Goal: Transaction & Acquisition: Purchase product/service

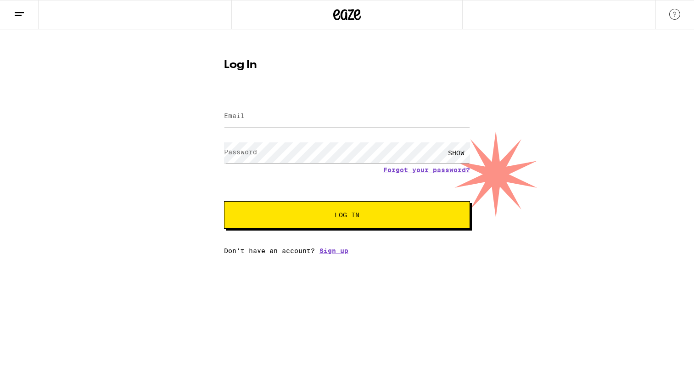
type input "[EMAIL_ADDRESS][DOMAIN_NAME]"
click at [331, 224] on button "Log In" at bounding box center [347, 215] width 246 height 28
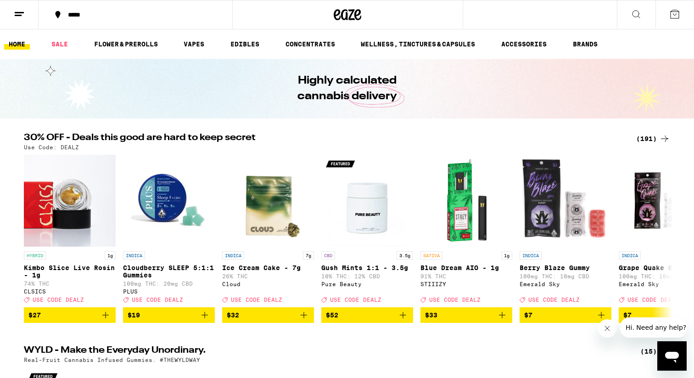
click at [658, 134] on div "(191)" at bounding box center [653, 138] width 34 height 11
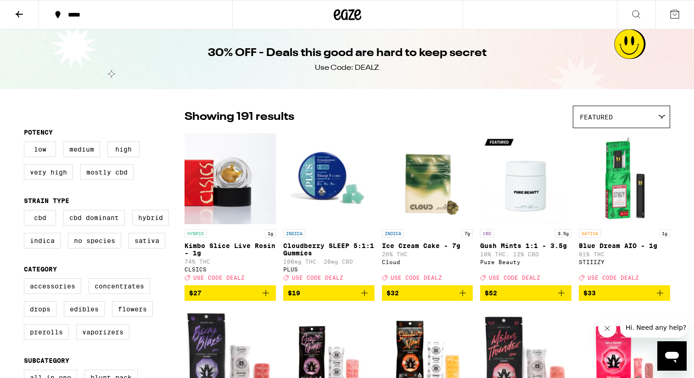
click at [639, 12] on icon at bounding box center [636, 14] width 11 height 11
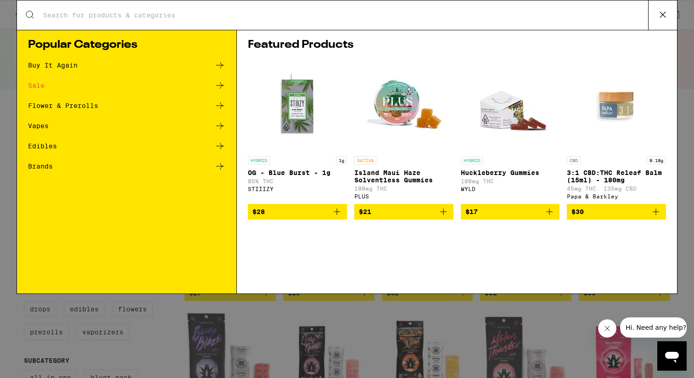
click at [218, 86] on icon at bounding box center [219, 85] width 11 height 11
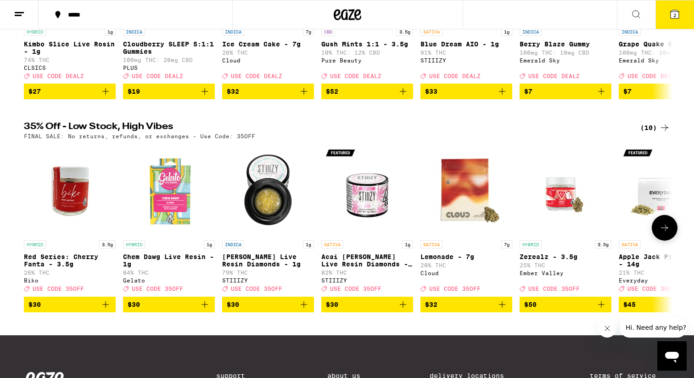
scroll to position [218, 0]
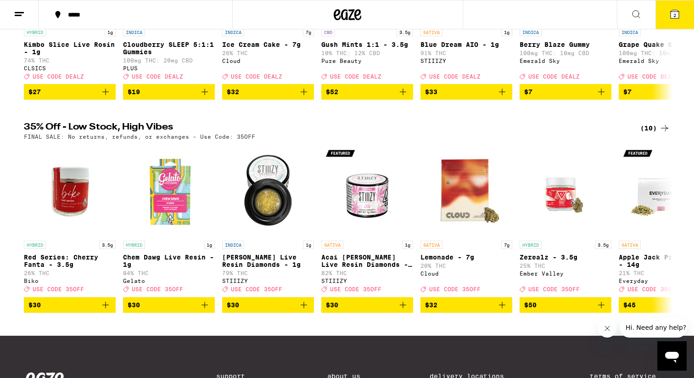
click at [663, 134] on icon at bounding box center [664, 128] width 11 height 11
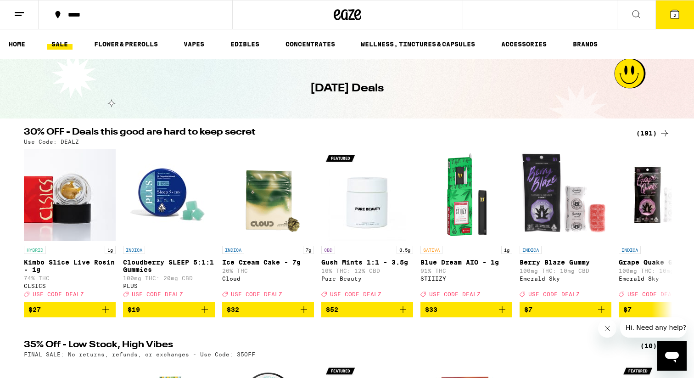
click at [628, 18] on button at bounding box center [636, 14] width 39 height 29
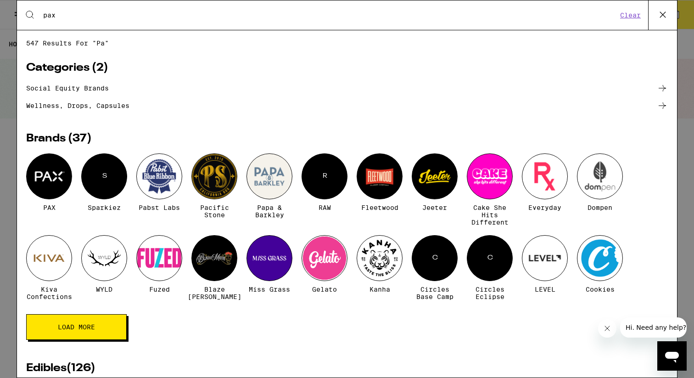
type input "pax"
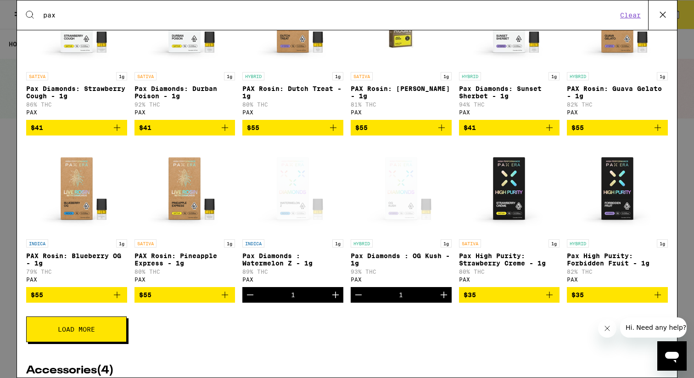
scroll to position [197, 0]
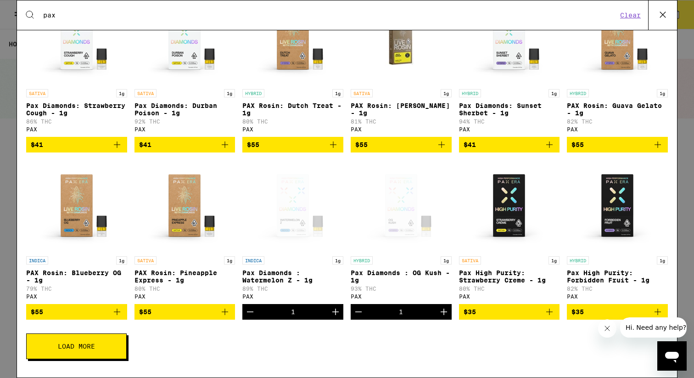
click at [113, 356] on button "Load More" at bounding box center [76, 346] width 101 height 26
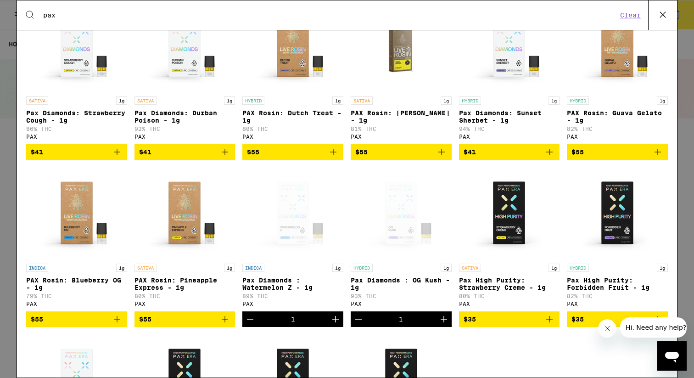
scroll to position [183, 0]
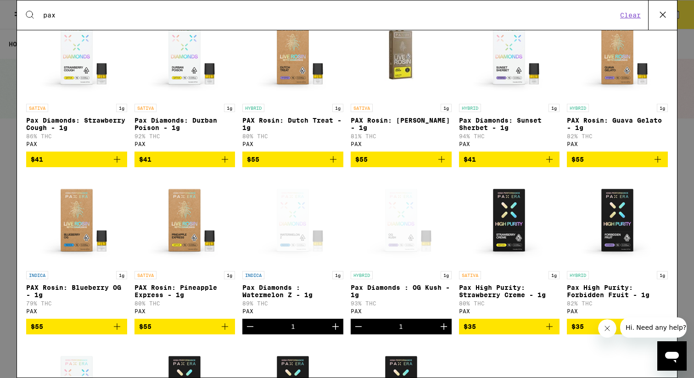
click at [660, 13] on icon at bounding box center [663, 15] width 14 height 14
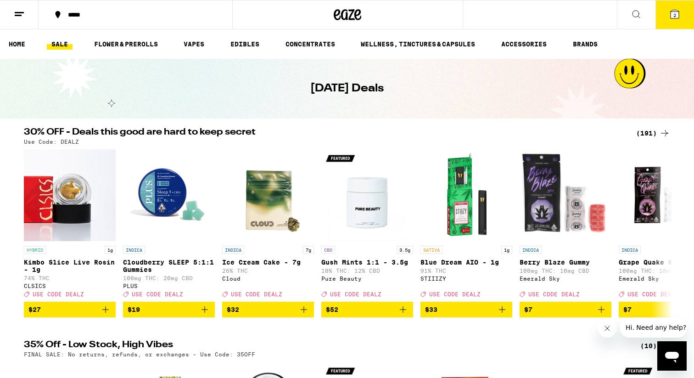
click at [678, 17] on icon at bounding box center [675, 14] width 8 height 8
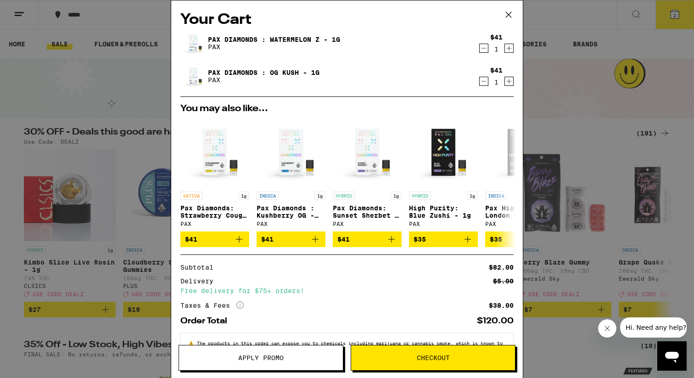
click at [512, 15] on icon at bounding box center [509, 15] width 14 height 14
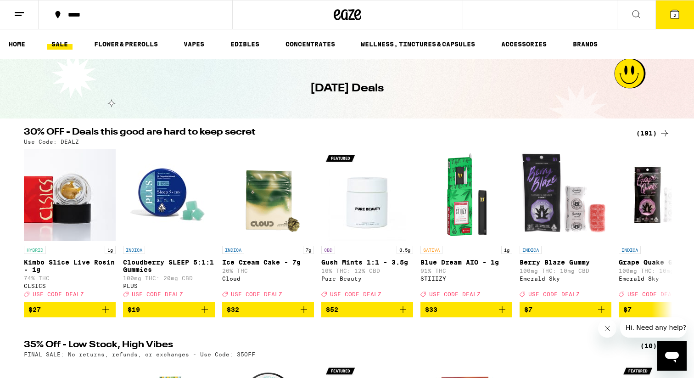
click at [674, 13] on span "2" at bounding box center [675, 15] width 3 height 6
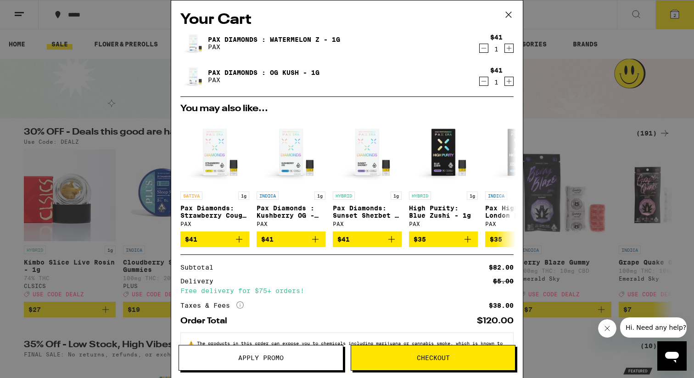
click at [511, 13] on icon at bounding box center [509, 15] width 14 height 14
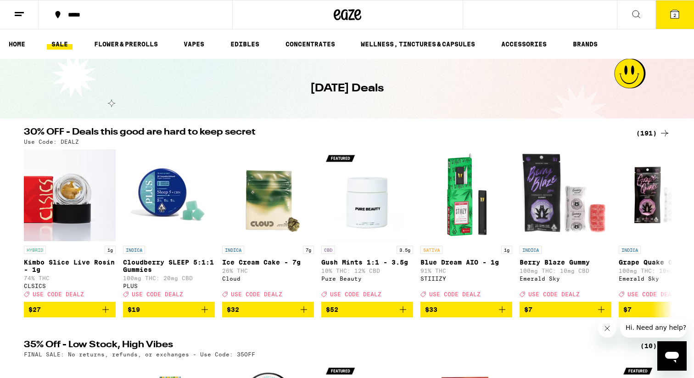
click at [670, 17] on icon at bounding box center [674, 14] width 11 height 11
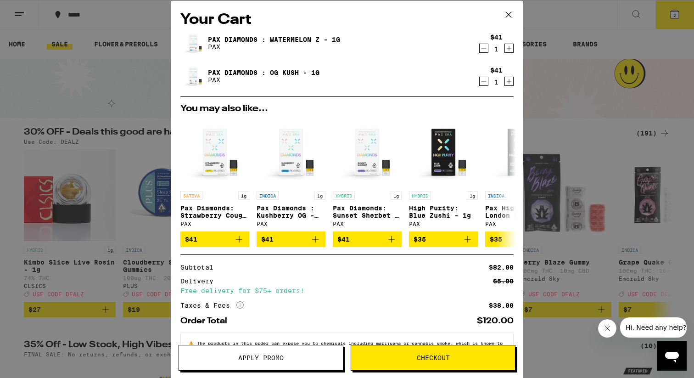
click at [218, 39] on link "Pax Diamonds : Watermelon Z - 1g" at bounding box center [274, 39] width 132 height 7
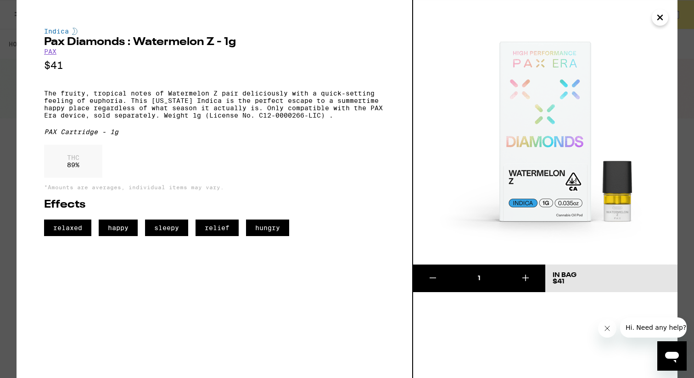
click at [660, 17] on icon "Close" at bounding box center [660, 17] width 5 height 5
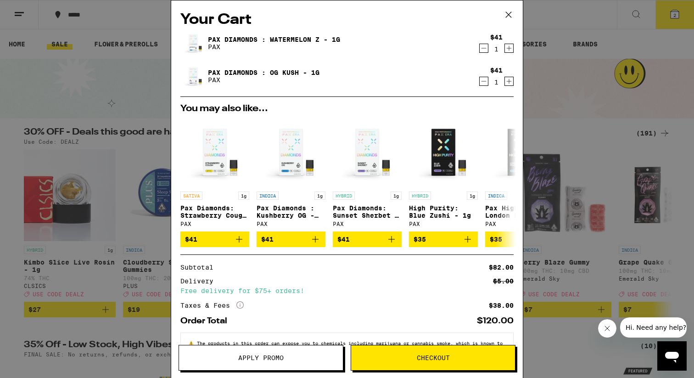
click at [484, 83] on icon "Decrement" at bounding box center [484, 81] width 8 height 11
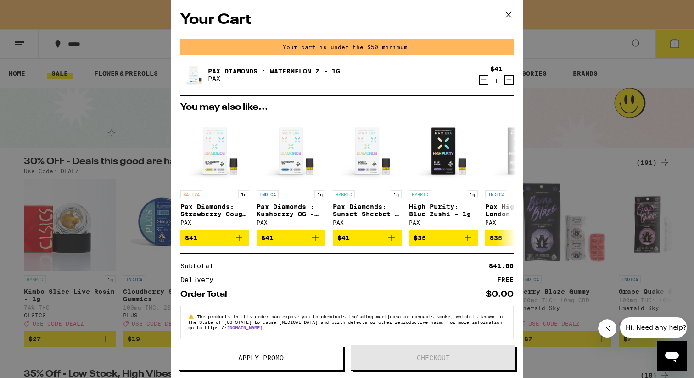
click at [511, 15] on icon at bounding box center [509, 15] width 14 height 14
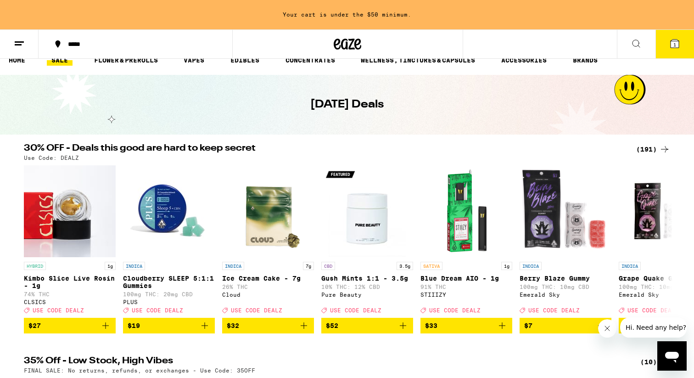
scroll to position [15, 0]
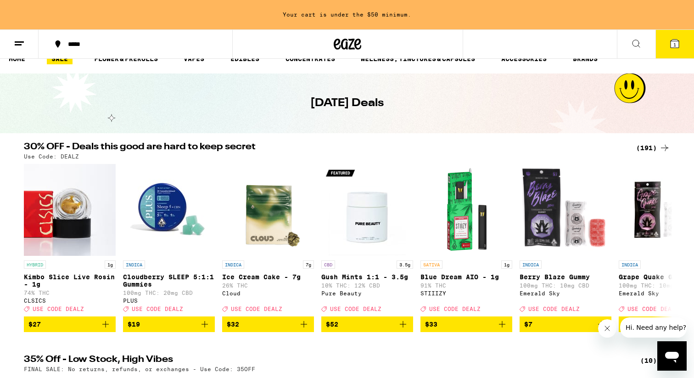
click at [662, 148] on icon at bounding box center [664, 147] width 11 height 11
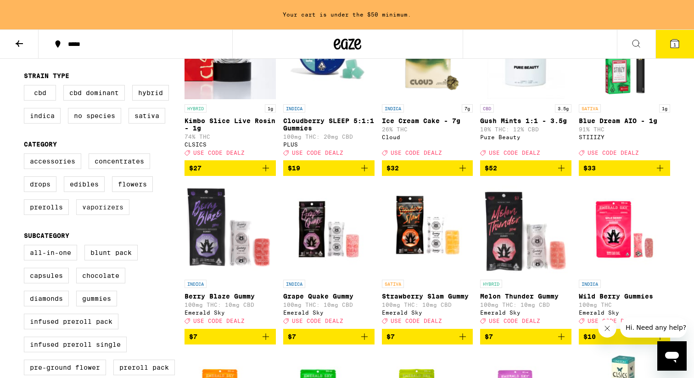
scroll to position [153, 0]
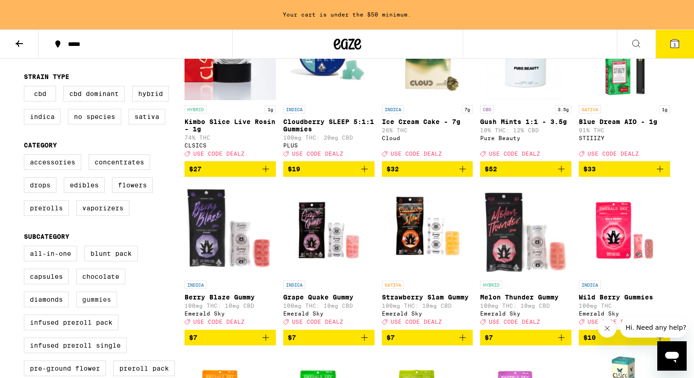
click at [95, 307] on label "Gummies" at bounding box center [96, 300] width 41 height 16
click at [26, 247] on input "Gummies" at bounding box center [26, 247] width 0 height 0
checkbox input "true"
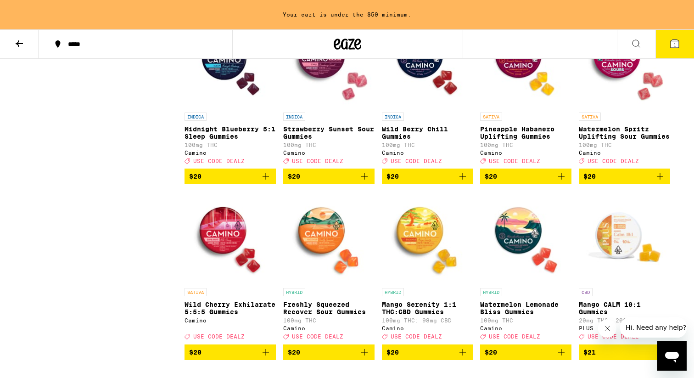
scroll to position [844, 0]
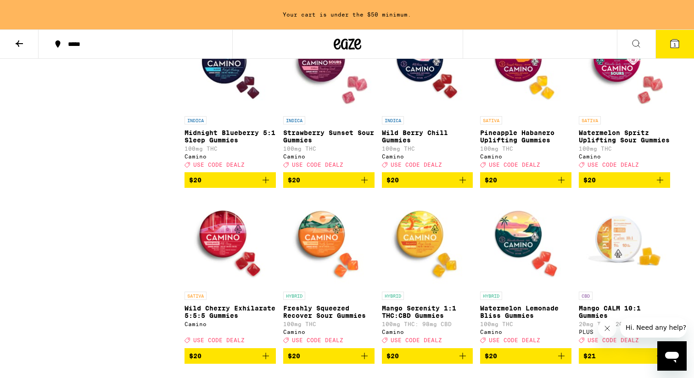
click at [465, 185] on icon "Add to bag" at bounding box center [462, 179] width 11 height 11
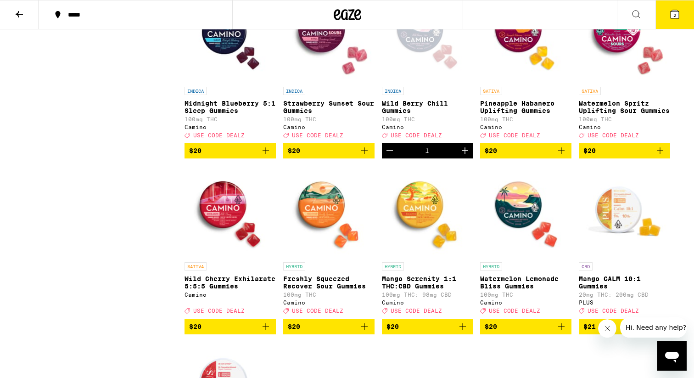
scroll to position [815, 0]
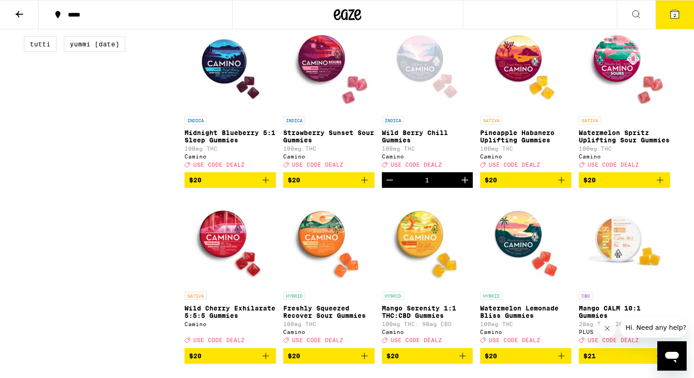
click at [673, 16] on icon at bounding box center [675, 14] width 8 height 8
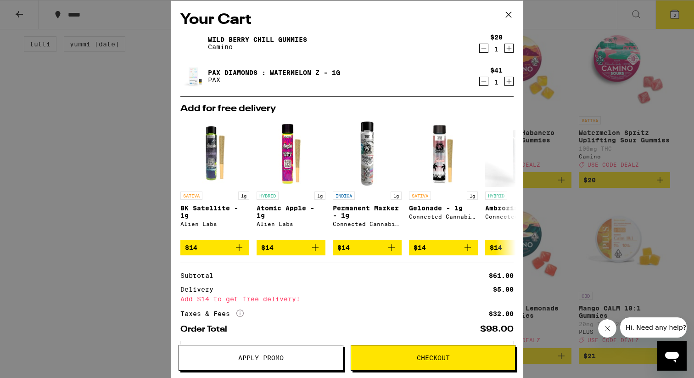
click at [484, 51] on icon "Decrement" at bounding box center [484, 48] width 8 height 11
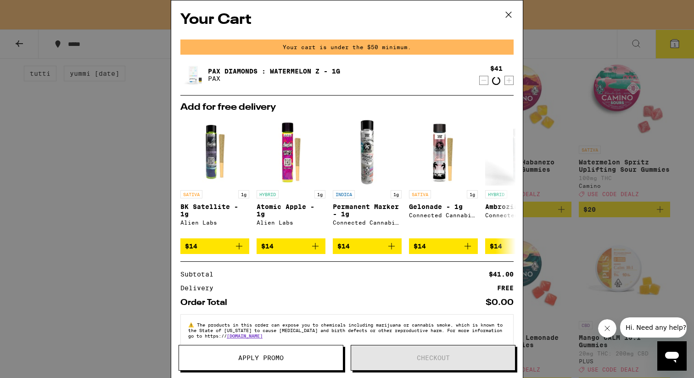
scroll to position [844, 0]
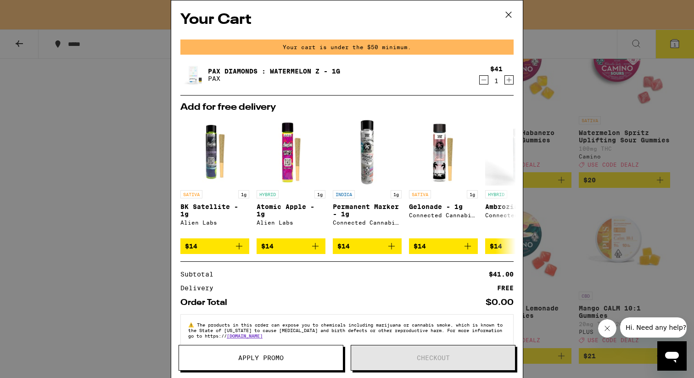
drag, startPoint x: 511, startPoint y: 14, endPoint x: 526, endPoint y: 20, distance: 16.3
click at [511, 14] on icon at bounding box center [509, 15] width 14 height 14
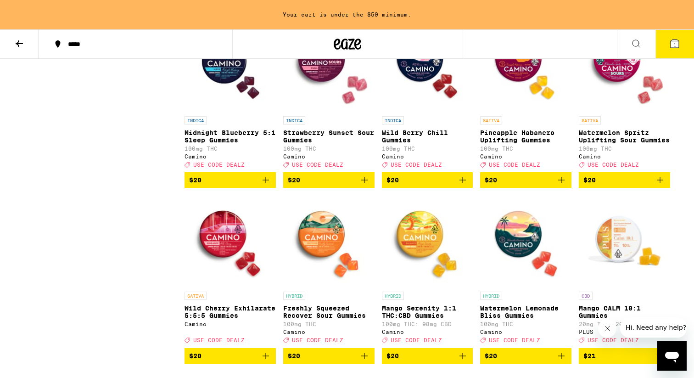
click at [633, 39] on icon at bounding box center [636, 43] width 11 height 11
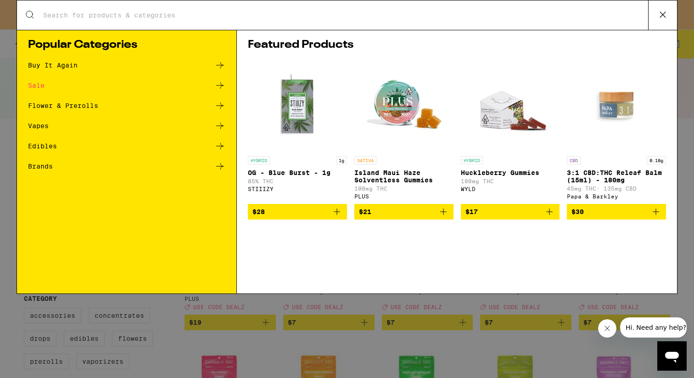
click at [509, 28] on div "Search for Products" at bounding box center [347, 14] width 660 height 29
click at [665, 15] on icon at bounding box center [663, 15] width 14 height 14
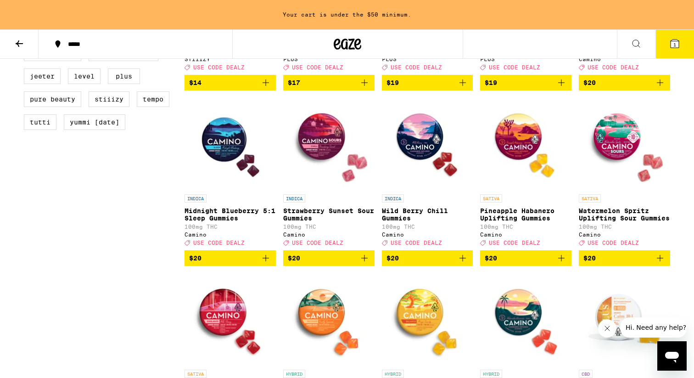
scroll to position [764, 0]
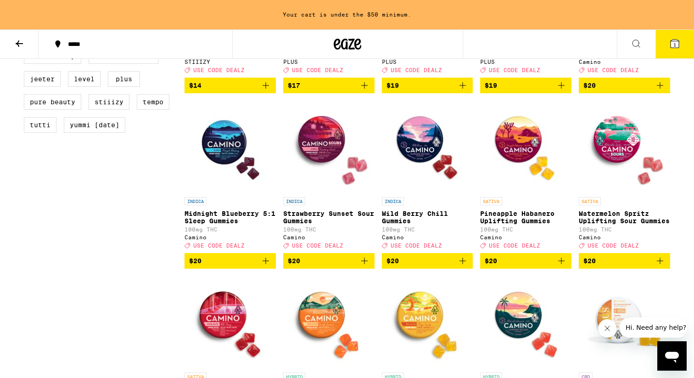
click at [462, 266] on icon "Add to bag" at bounding box center [462, 260] width 11 height 11
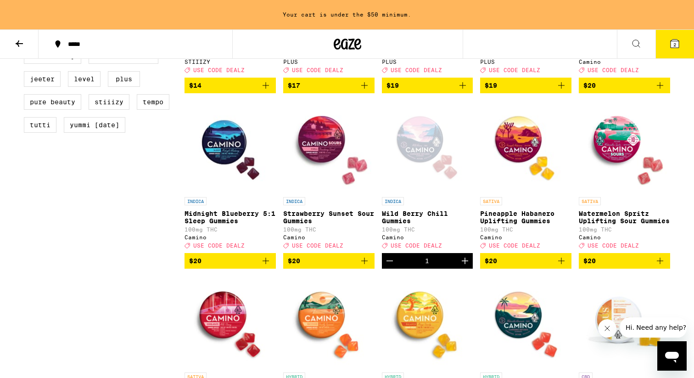
scroll to position [734, 0]
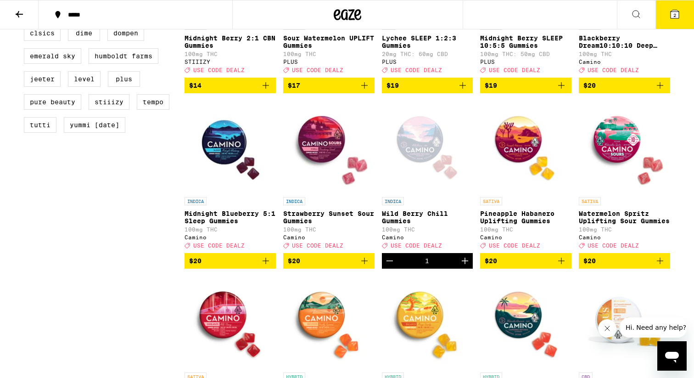
click at [683, 17] on button "2" at bounding box center [675, 14] width 39 height 28
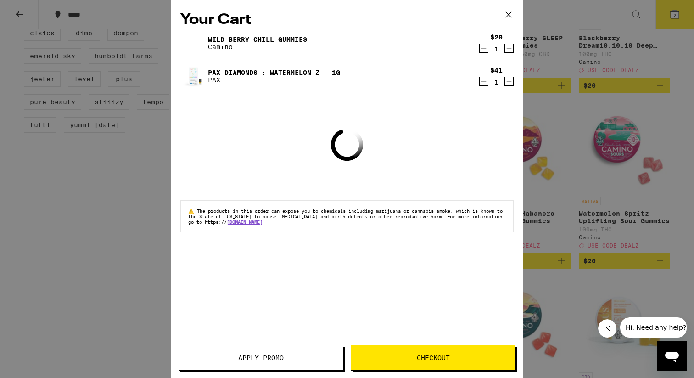
click at [216, 359] on span "Apply Promo" at bounding box center [261, 357] width 164 height 6
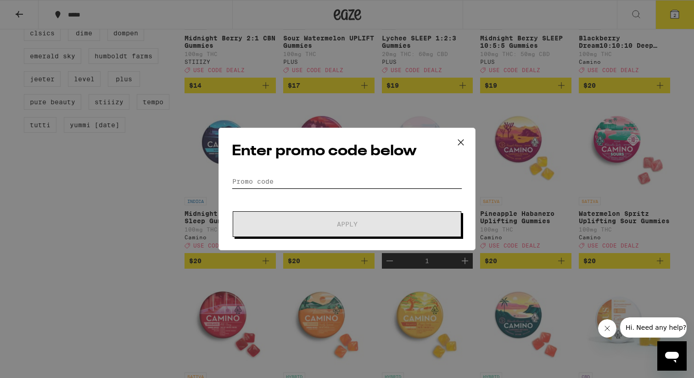
click at [257, 178] on input "Promo Code" at bounding box center [347, 181] width 230 height 14
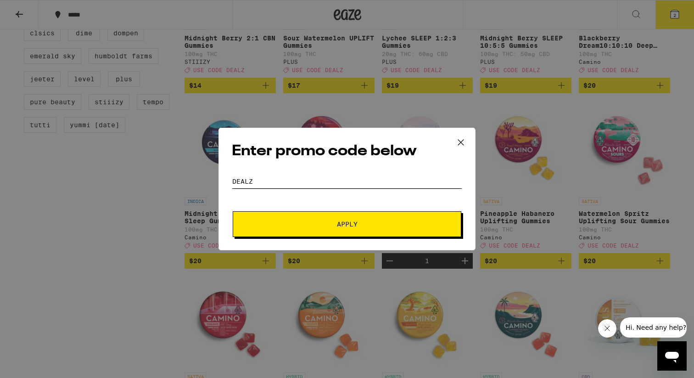
type input "dealz"
click at [257, 218] on button "Apply" at bounding box center [347, 224] width 229 height 26
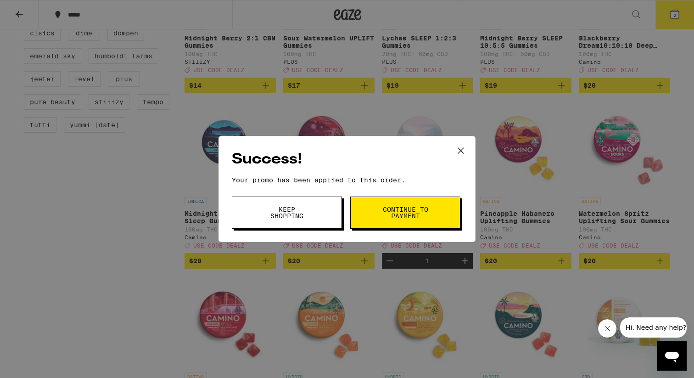
click at [402, 222] on button "Continue to payment" at bounding box center [405, 213] width 110 height 32
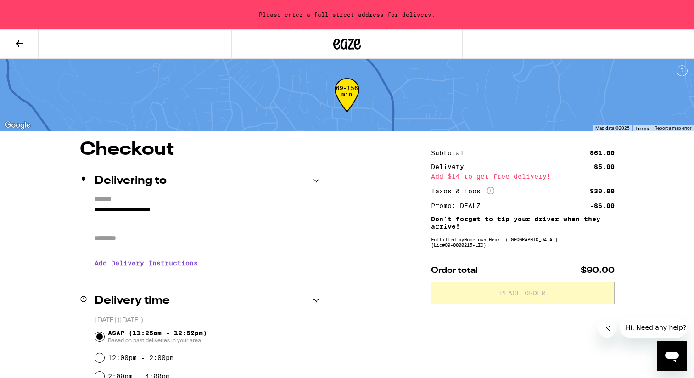
click at [230, 213] on input "**********" at bounding box center [207, 212] width 225 height 16
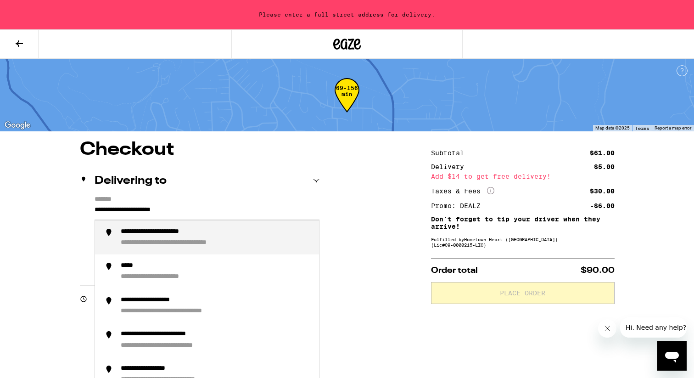
click at [232, 208] on input "**********" at bounding box center [207, 212] width 225 height 16
click at [231, 208] on input "**********" at bounding box center [207, 212] width 225 height 16
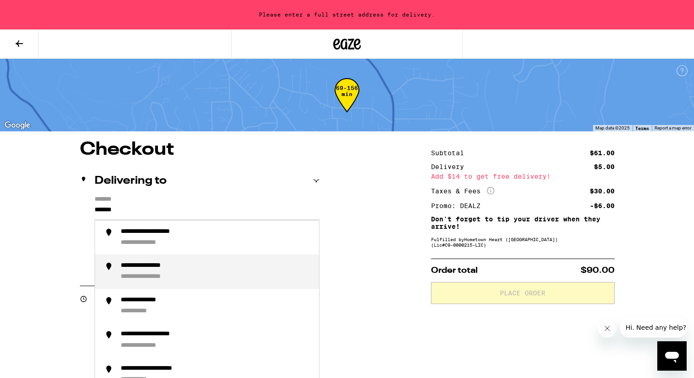
click at [218, 266] on div "**********" at bounding box center [216, 272] width 191 height 20
type input "**********"
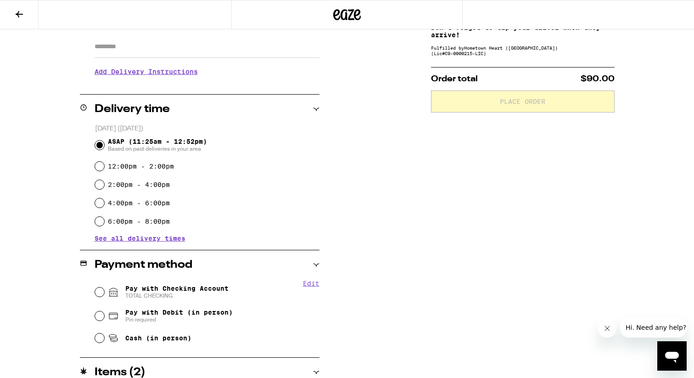
scroll to position [163, 0]
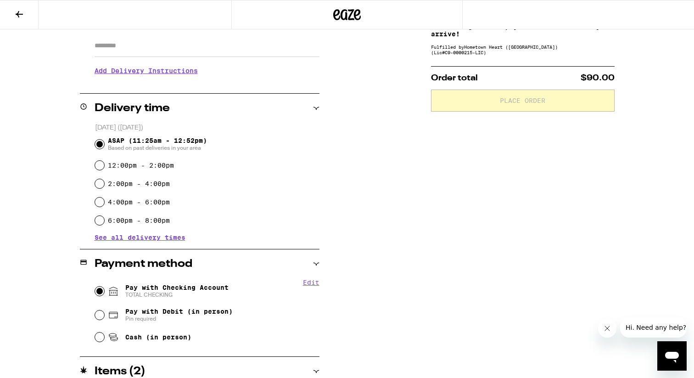
click at [98, 291] on input "Pay with Checking Account TOTAL CHECKING" at bounding box center [99, 290] width 9 height 9
radio input "true"
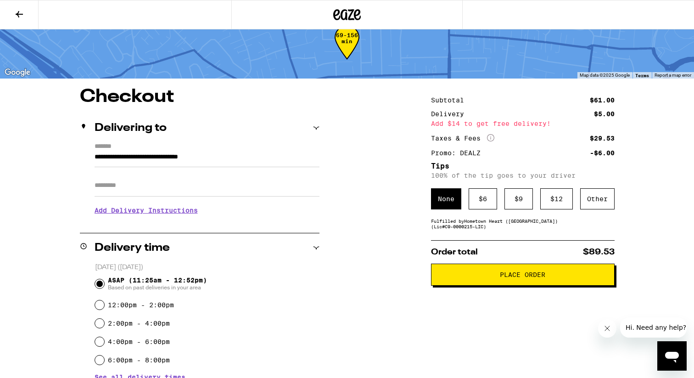
scroll to position [22, 0]
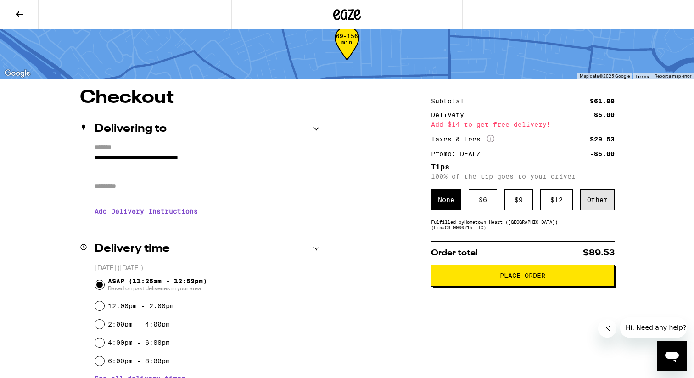
click at [596, 206] on div "Other" at bounding box center [597, 199] width 34 height 21
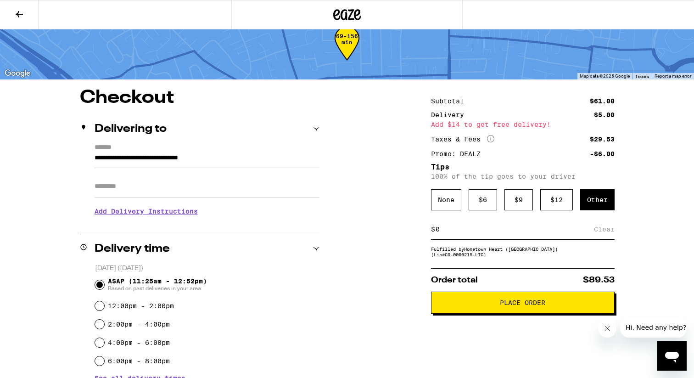
click at [494, 237] on div "$ Clear" at bounding box center [523, 229] width 184 height 21
click at [465, 231] on input at bounding box center [514, 229] width 159 height 8
type input "5"
click at [604, 233] on div "Save" at bounding box center [606, 229] width 17 height 20
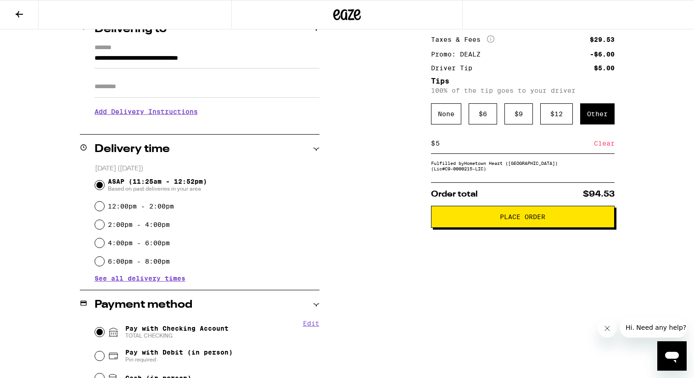
scroll to position [174, 0]
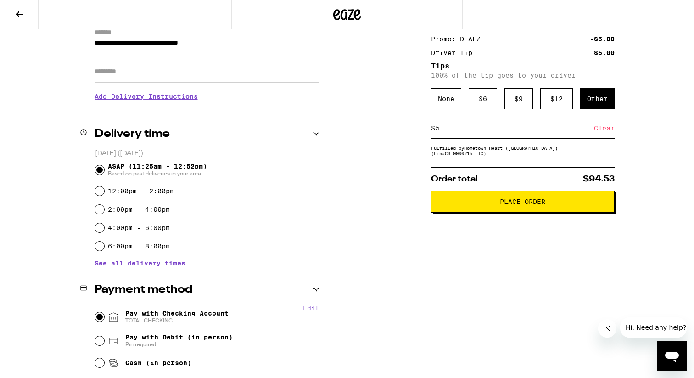
click at [454, 209] on button "Place Order" at bounding box center [523, 202] width 184 height 22
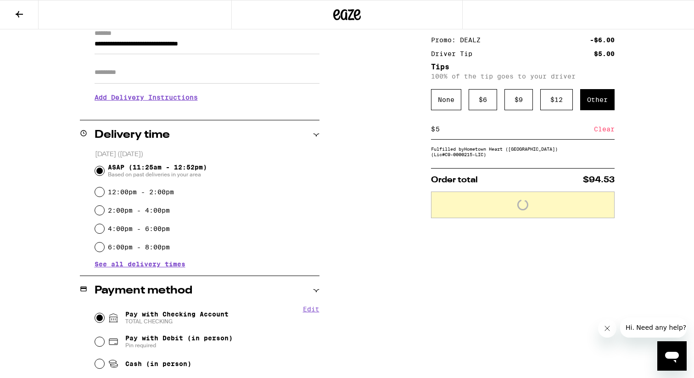
scroll to position [144, 0]
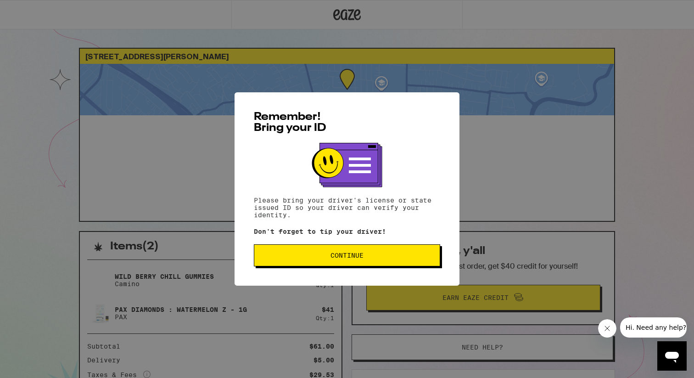
click at [410, 263] on button "Continue" at bounding box center [347, 255] width 186 height 22
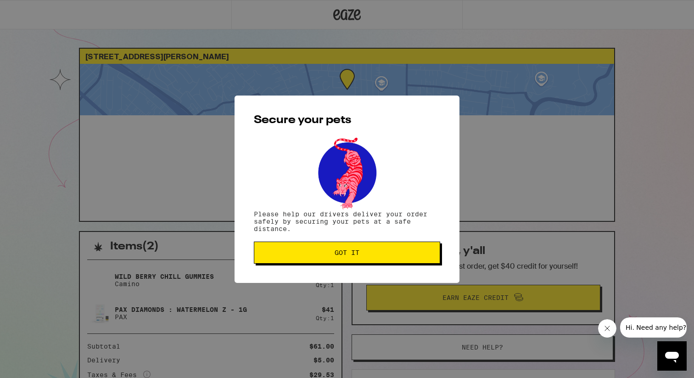
click at [410, 263] on button "Got it" at bounding box center [347, 252] width 186 height 22
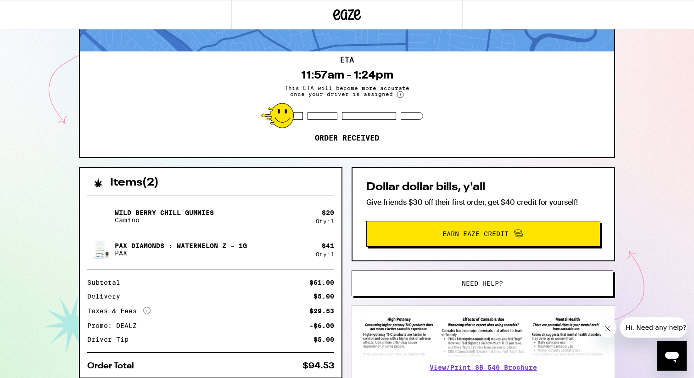
scroll to position [50, 0]
